Goal: Find specific page/section: Find specific page/section

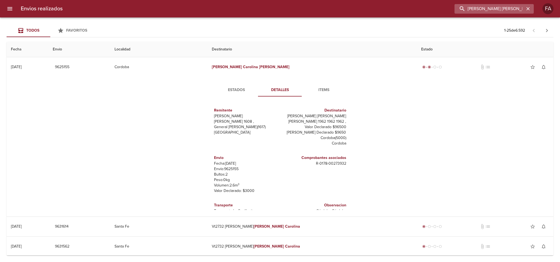
click at [523, 8] on input "[PERSON_NAME] [PERSON_NAME]" at bounding box center [489, 9] width 70 height 10
click at [524, 9] on button "button" at bounding box center [527, 8] width 7 height 7
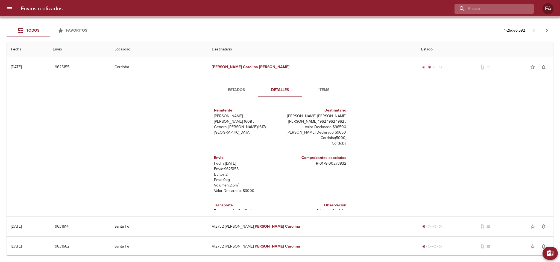
click at [510, 10] on input "buscar" at bounding box center [489, 9] width 70 height 10
paste input "[PERSON_NAME] BP"
type input "[PERSON_NAME] BP"
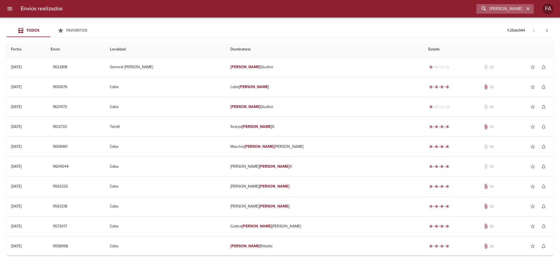
click at [528, 7] on icon "button" at bounding box center [527, 8] width 5 height 5
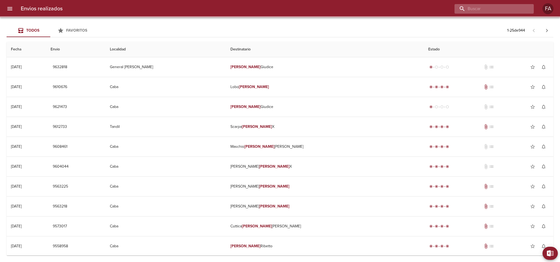
click at [517, 8] on input "buscar" at bounding box center [489, 9] width 70 height 10
paste input "44854"
type input "44854"
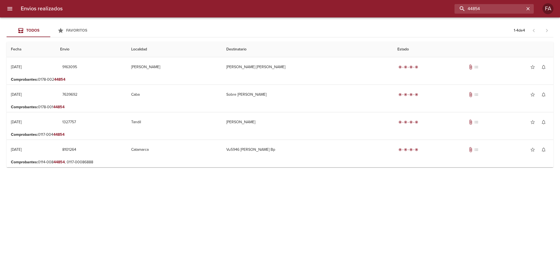
drag, startPoint x: 482, startPoint y: 11, endPoint x: 357, endPoint y: 41, distance: 128.9
click at [357, 0] on div "Envios realizados 44854 FA Todos Favoritos 1 - 4 de 4 Fecha Envio Localidad Des…" at bounding box center [280, 0] width 560 height 0
paste input "TPONT S. A. S."
type input "TPONT S. A. S."
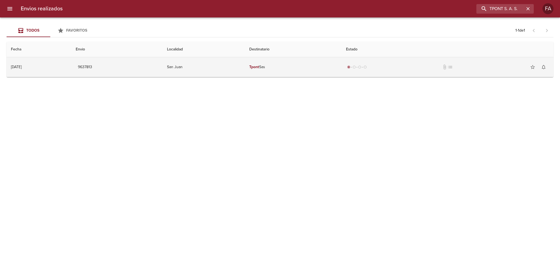
click at [163, 68] on td "9637813" at bounding box center [116, 67] width 91 height 20
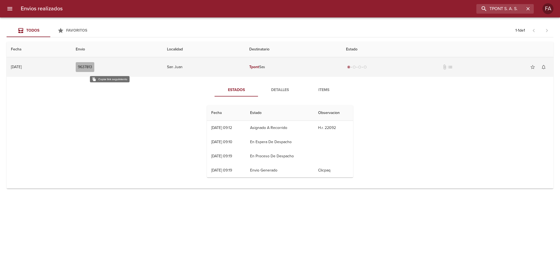
click at [92, 66] on span "9637813" at bounding box center [85, 67] width 14 height 7
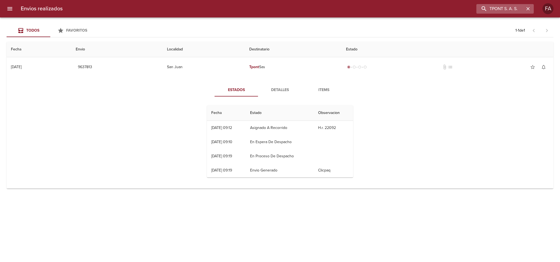
click at [528, 8] on icon "button" at bounding box center [527, 8] width 3 height 3
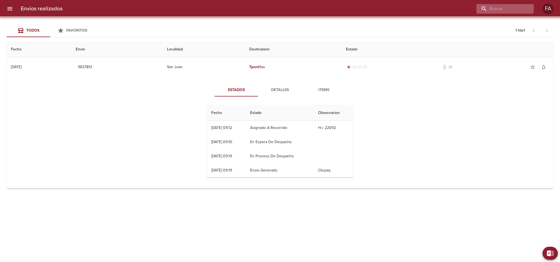
drag, startPoint x: 524, startPoint y: 8, endPoint x: 517, endPoint y: 11, distance: 8.2
click at [520, 8] on div at bounding box center [504, 9] width 57 height 10
paste input "[PERSON_NAME]"
type input "[PERSON_NAME]"
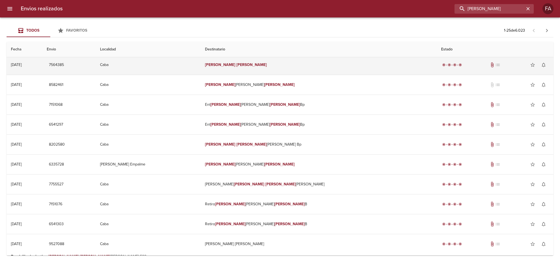
scroll to position [164, 0]
